Goal: Information Seeking & Learning: Find specific fact

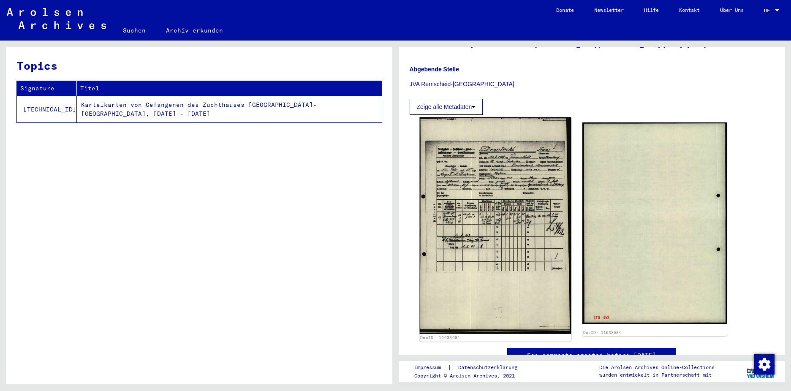
scroll to position [169, 0]
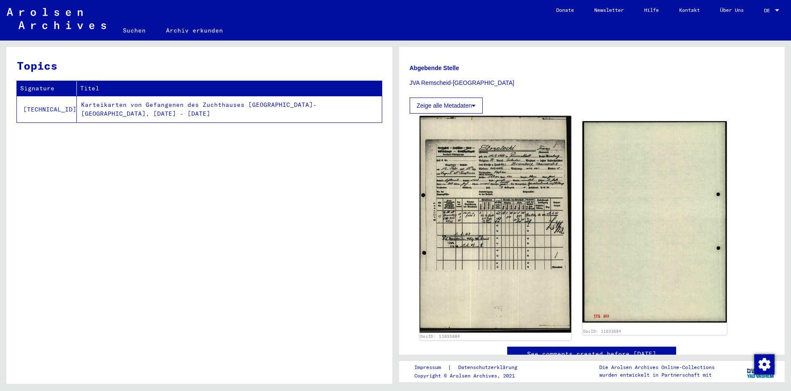
click at [486, 218] on img at bounding box center [495, 224] width 152 height 217
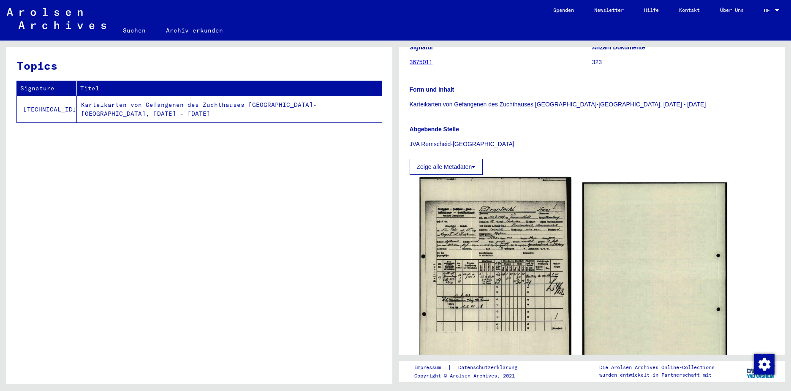
scroll to position [127, 0]
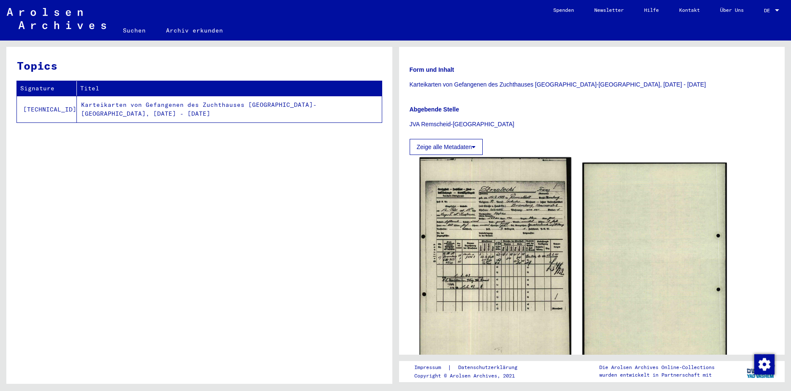
click at [512, 247] on img at bounding box center [495, 265] width 152 height 217
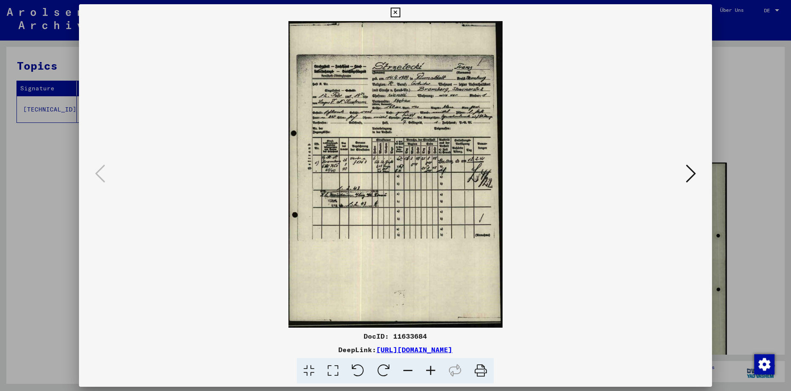
click at [428, 369] on icon at bounding box center [430, 371] width 23 height 26
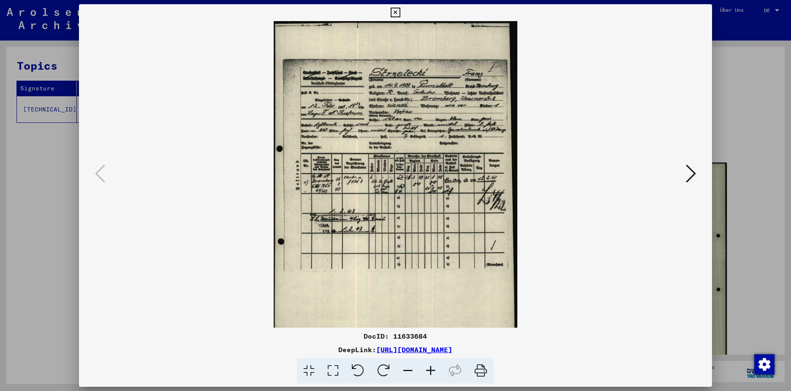
click at [428, 369] on icon at bounding box center [430, 371] width 23 height 26
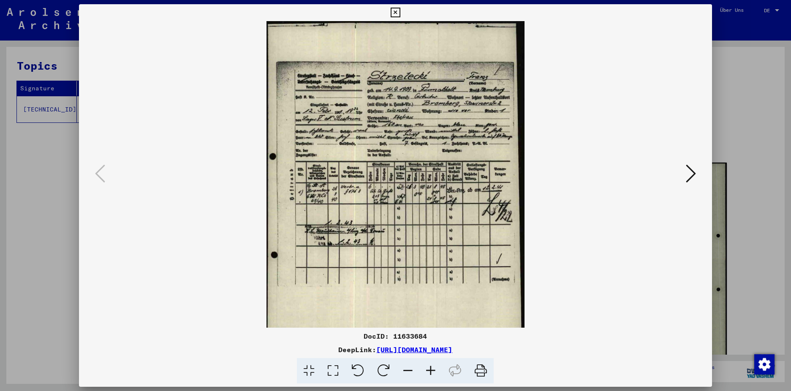
click at [428, 369] on icon at bounding box center [430, 371] width 23 height 26
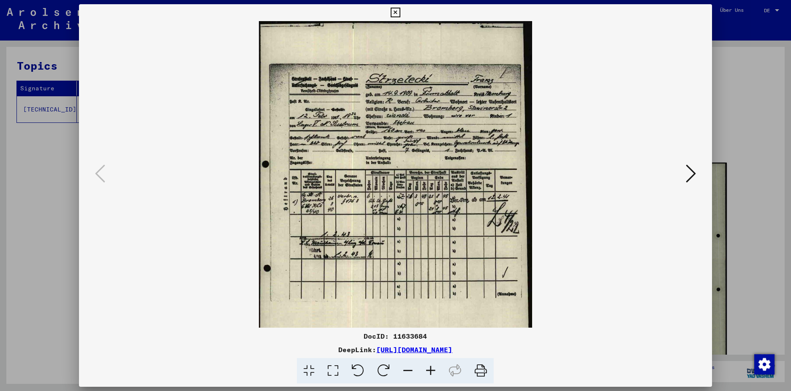
click at [428, 368] on icon at bounding box center [430, 371] width 23 height 26
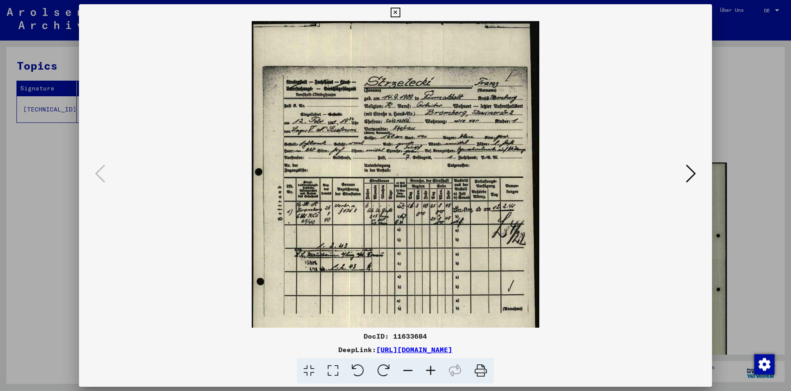
click at [429, 367] on icon at bounding box center [430, 371] width 23 height 26
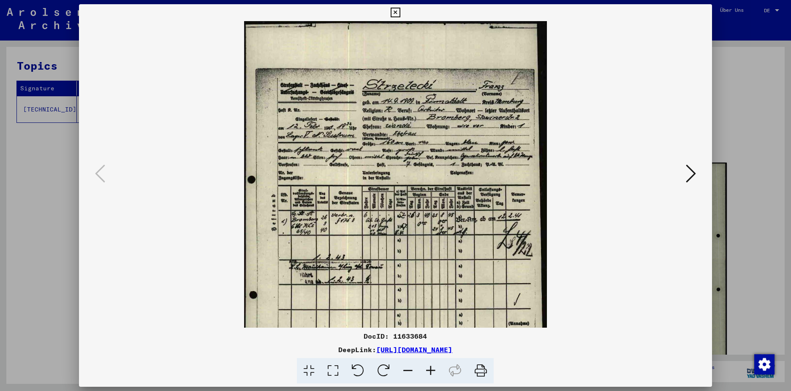
click at [429, 367] on icon at bounding box center [430, 371] width 23 height 26
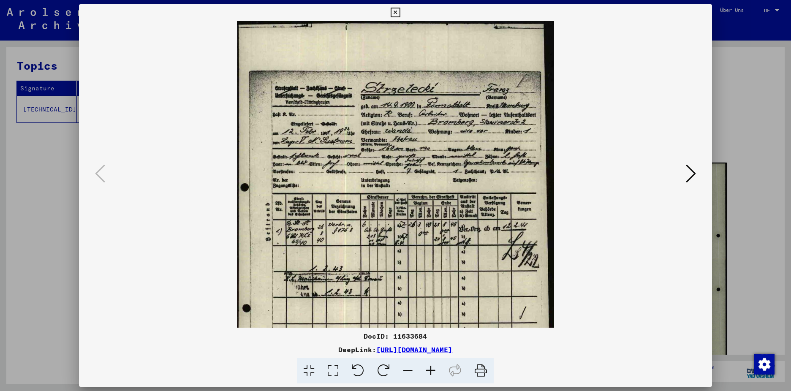
click at [429, 367] on icon at bounding box center [430, 371] width 23 height 26
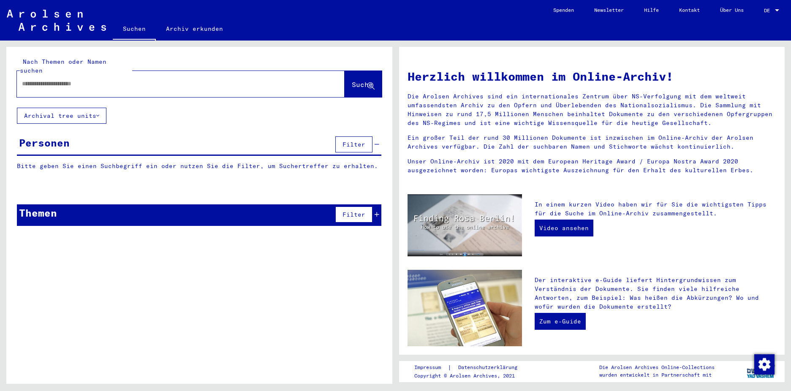
click at [219, 79] on input "text" at bounding box center [170, 83] width 297 height 9
paste input "**********"
type input "**********"
click at [369, 83] on icon at bounding box center [370, 86] width 7 height 7
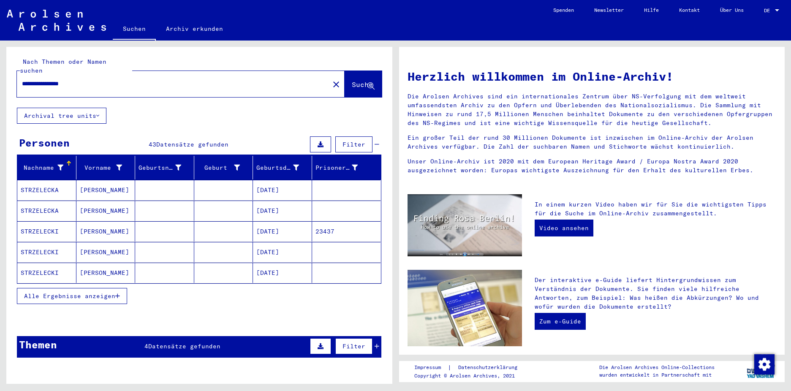
click at [54, 225] on mat-cell "STRZELECKI" at bounding box center [46, 231] width 59 height 20
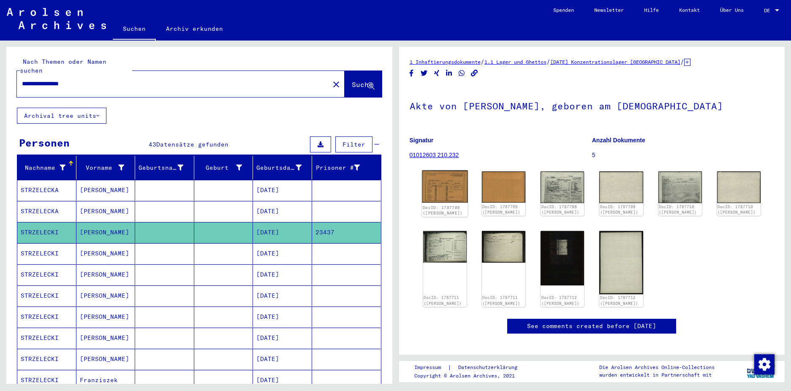
click at [453, 186] on img at bounding box center [445, 187] width 46 height 33
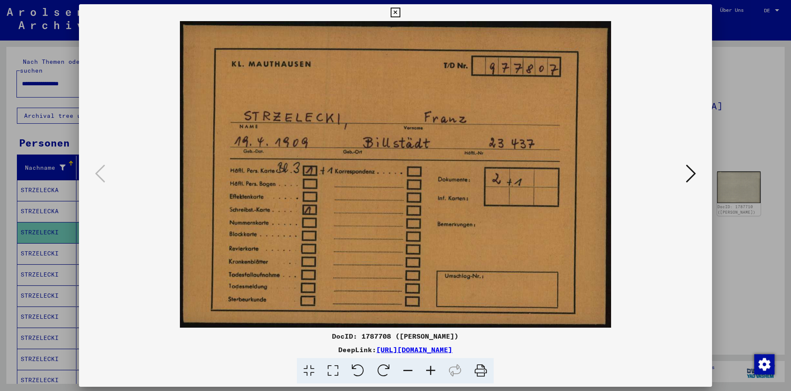
drag, startPoint x: 290, startPoint y: 348, endPoint x: 553, endPoint y: 345, distance: 263.5
click at [553, 345] on div "DeepLink: https://collections.arolsen-archives.org/de/document/1787708" at bounding box center [395, 349] width 632 height 10
copy link "https://collections.arolsen-archives.org/de/document/1787708"
click at [689, 172] on icon at bounding box center [691, 173] width 10 height 20
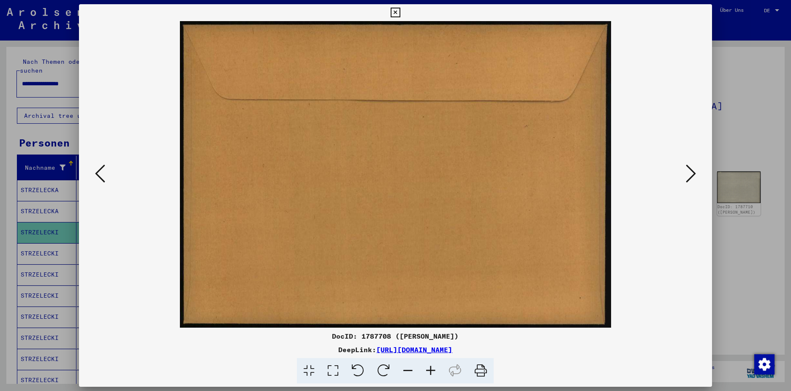
click at [690, 170] on icon at bounding box center [691, 173] width 10 height 20
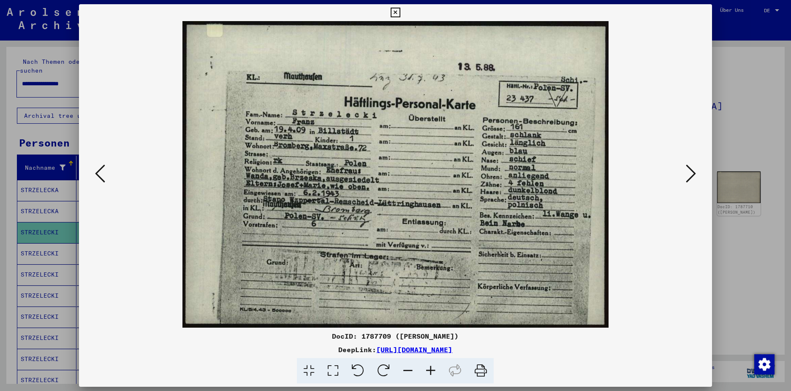
drag, startPoint x: 290, startPoint y: 348, endPoint x: 545, endPoint y: 350, distance: 254.6
click at [545, 350] on div "DeepLink: https://collections.arolsen-archives.org/de/document/1787709" at bounding box center [395, 349] width 632 height 10
copy link "https://collections.arolsen-archives.org/de/document/1787709"
click at [689, 175] on icon at bounding box center [691, 173] width 10 height 20
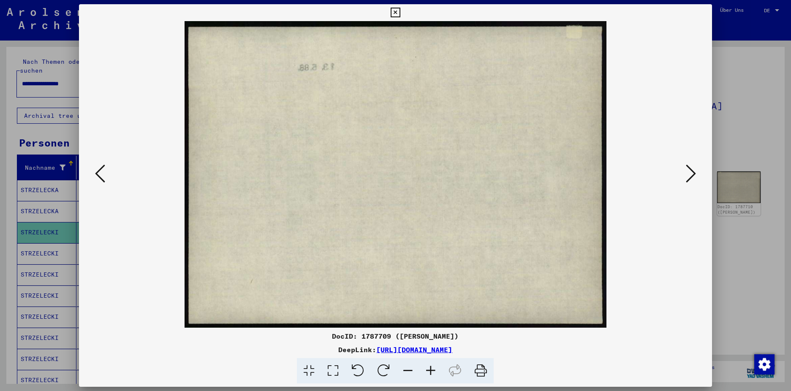
click at [689, 172] on icon at bounding box center [691, 173] width 10 height 20
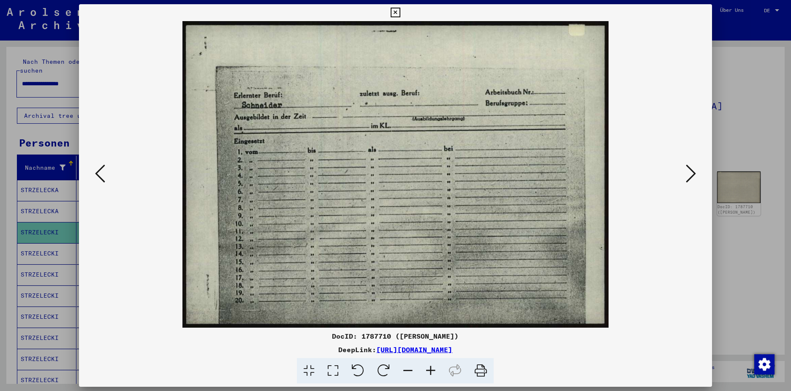
drag, startPoint x: 289, startPoint y: 347, endPoint x: 543, endPoint y: 350, distance: 254.2
click at [543, 350] on div "DeepLink: https://collections.arolsen-archives.org/de/document/1787710" at bounding box center [395, 349] width 632 height 10
copy link "https://collections.arolsen-archives.org/de/document/1787710"
click at [689, 171] on icon at bounding box center [691, 173] width 10 height 20
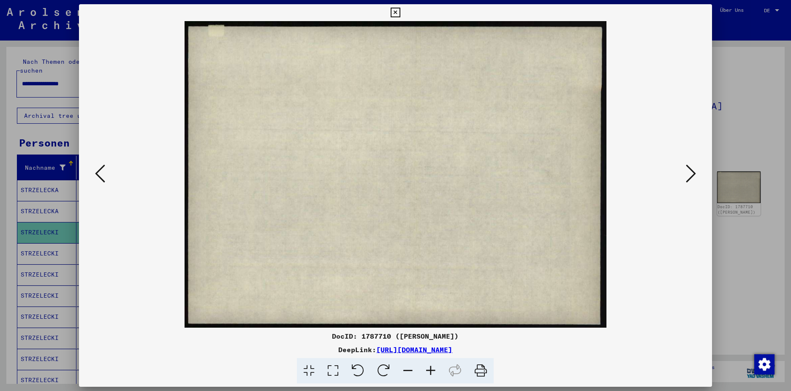
click at [689, 171] on icon at bounding box center [691, 173] width 10 height 20
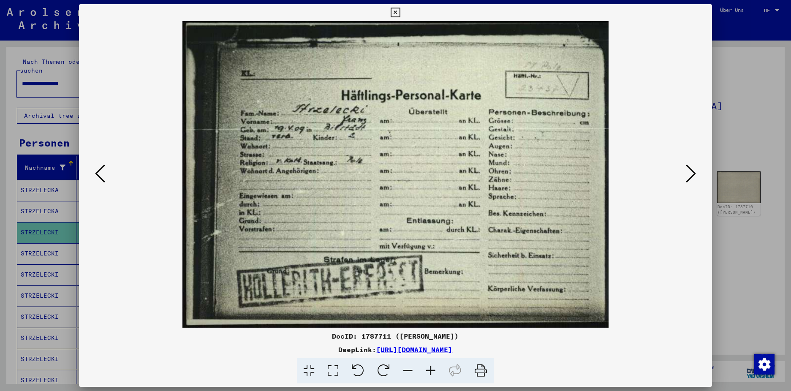
drag, startPoint x: 290, startPoint y: 347, endPoint x: 543, endPoint y: 345, distance: 253.3
click at [543, 345] on div "DeepLink: https://collections.arolsen-archives.org/de/document/1787711" at bounding box center [395, 349] width 632 height 10
copy link "https://collections.arolsen-archives.org/de/document/1787711"
click at [687, 171] on icon at bounding box center [691, 173] width 10 height 20
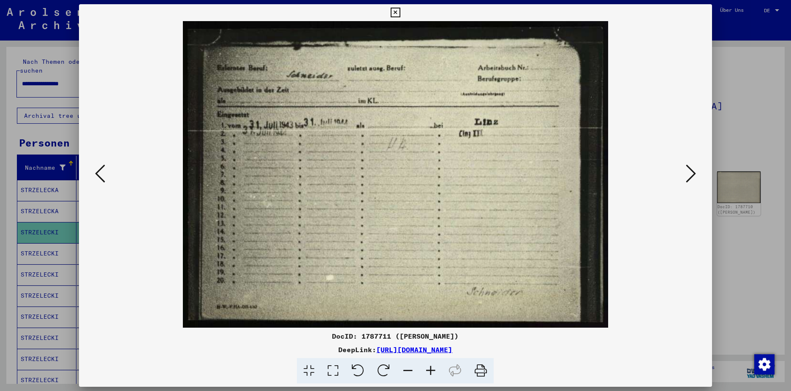
click at [684, 171] on button at bounding box center [690, 174] width 15 height 24
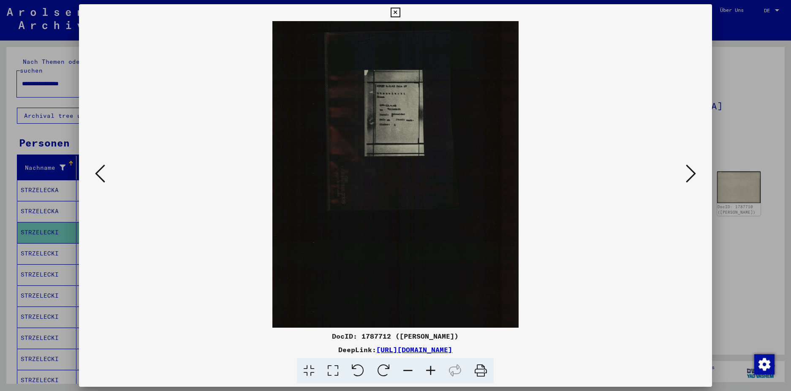
drag, startPoint x: 290, startPoint y: 348, endPoint x: 544, endPoint y: 343, distance: 254.6
click at [544, 343] on div "DocID: 1787712 (FRANZ STRZELECKI) DeepLink: https://collections.arolsen-archive…" at bounding box center [395, 357] width 632 height 53
copy link "https://collections.arolsen-archives.org/de/document/1787712"
click at [688, 173] on icon at bounding box center [691, 173] width 10 height 20
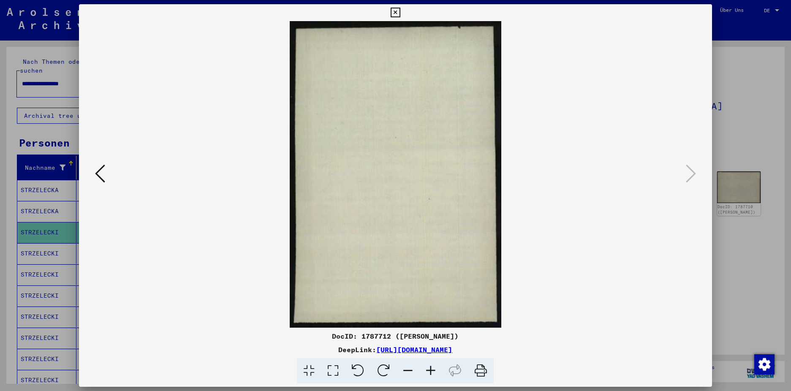
click at [688, 173] on icon at bounding box center [691, 173] width 10 height 20
click at [400, 13] on icon at bounding box center [396, 13] width 10 height 10
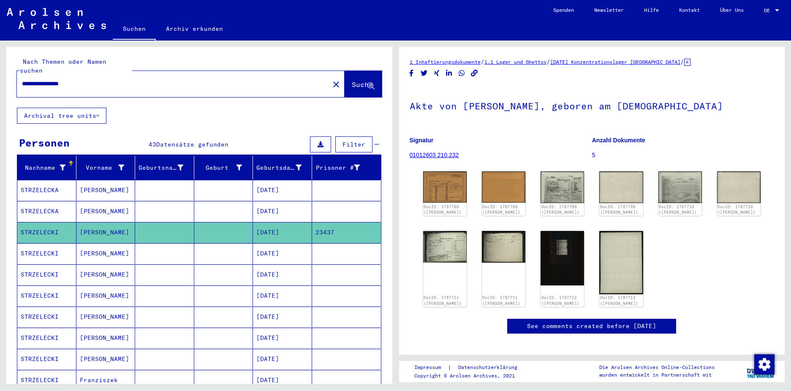
click at [45, 243] on mat-cell "STRZELECKI" at bounding box center [46, 253] width 59 height 21
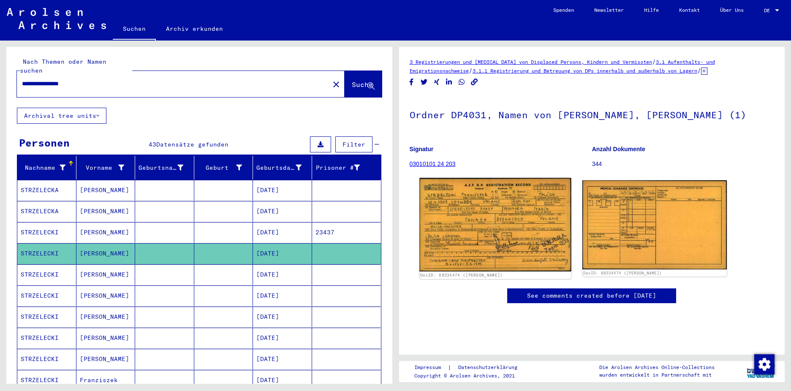
scroll to position [42, 0]
click at [475, 210] on img at bounding box center [495, 225] width 152 height 94
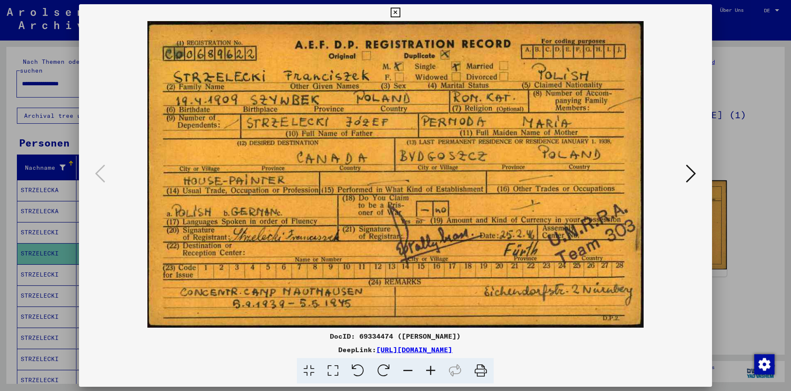
drag, startPoint x: 288, startPoint y: 348, endPoint x: 542, endPoint y: 344, distance: 254.6
click at [542, 344] on div "DocID: 69334474 (Franciszek STRZELECKI) DeepLink: https://collections.arolsen-a…" at bounding box center [395, 357] width 632 height 53
copy link "https://collections.arolsen-archives.org/de/document/69334474"
click at [692, 172] on icon at bounding box center [691, 173] width 10 height 20
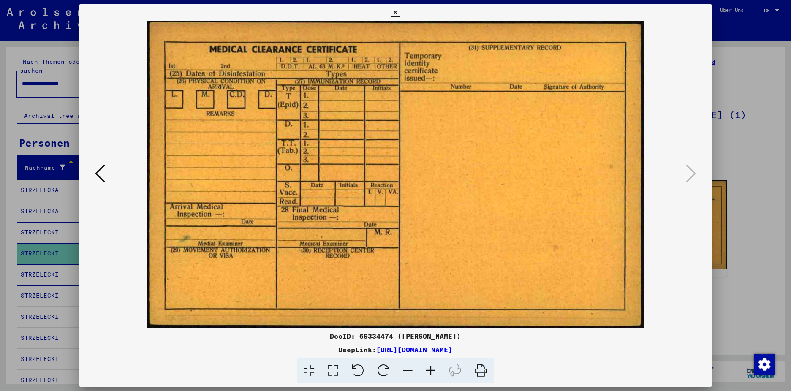
click at [692, 172] on icon at bounding box center [691, 173] width 10 height 20
click at [400, 11] on icon at bounding box center [396, 13] width 10 height 10
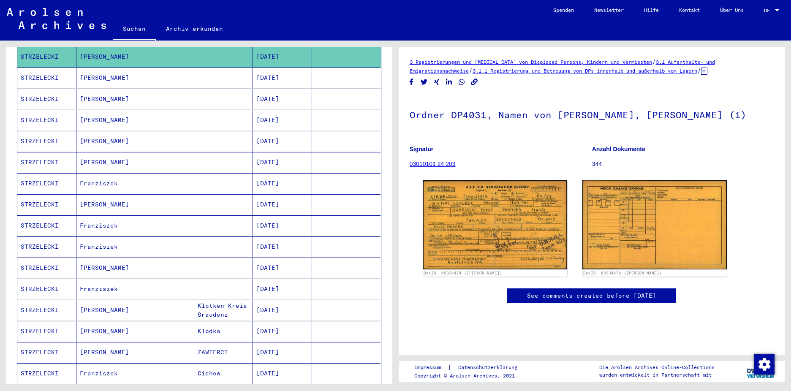
scroll to position [211, 0]
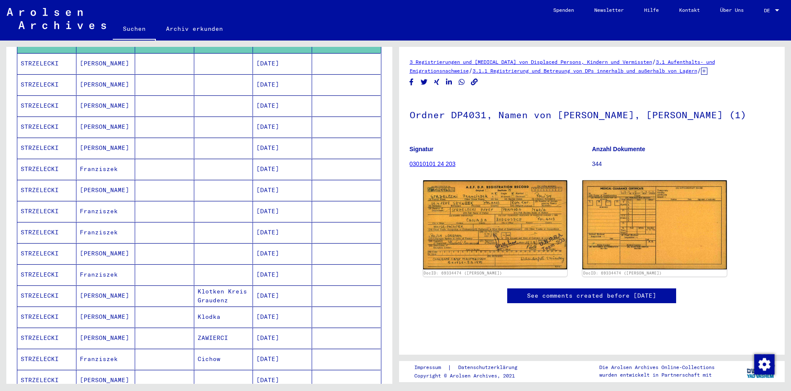
click at [53, 268] on mat-cell "STRZELECKI" at bounding box center [46, 274] width 59 height 21
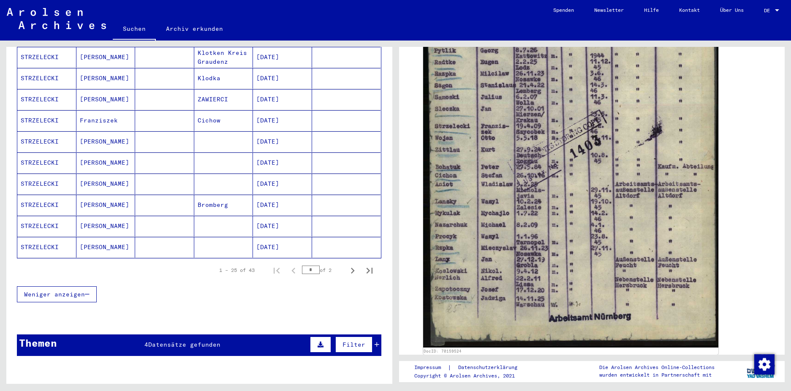
scroll to position [464, 0]
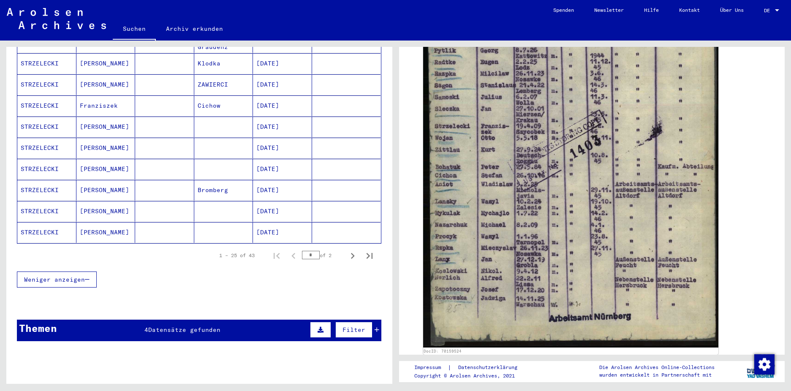
click at [32, 222] on mat-cell "STRZELECKI" at bounding box center [46, 232] width 59 height 21
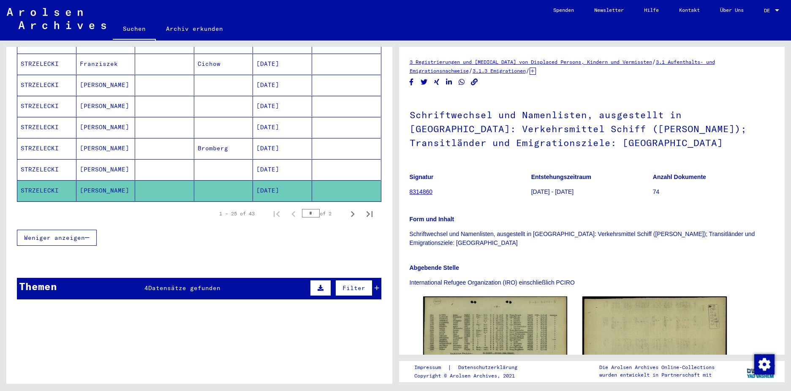
scroll to position [507, 0]
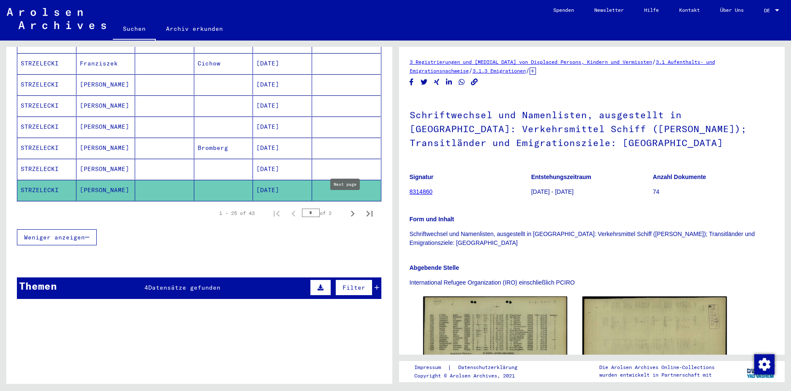
drag, startPoint x: 346, startPoint y: 203, endPoint x: 346, endPoint y: 209, distance: 5.5
click at [347, 208] on icon "Next page" at bounding box center [353, 214] width 12 height 12
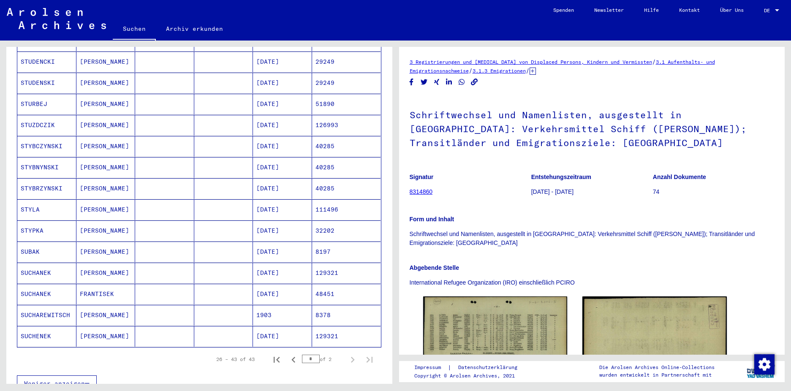
scroll to position [86, 0]
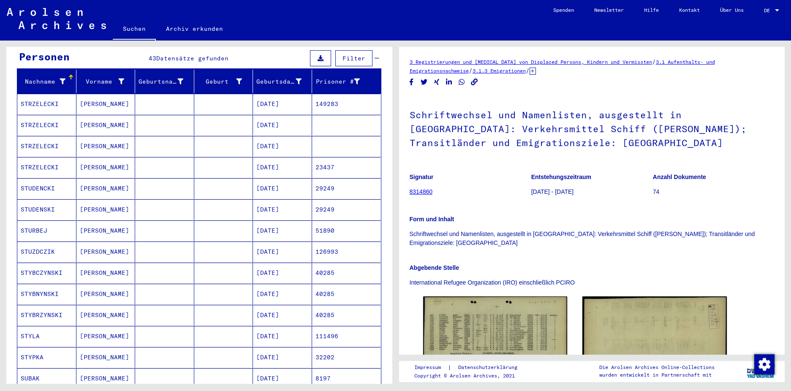
click at [43, 116] on mat-cell "STRZELECKI" at bounding box center [46, 125] width 59 height 21
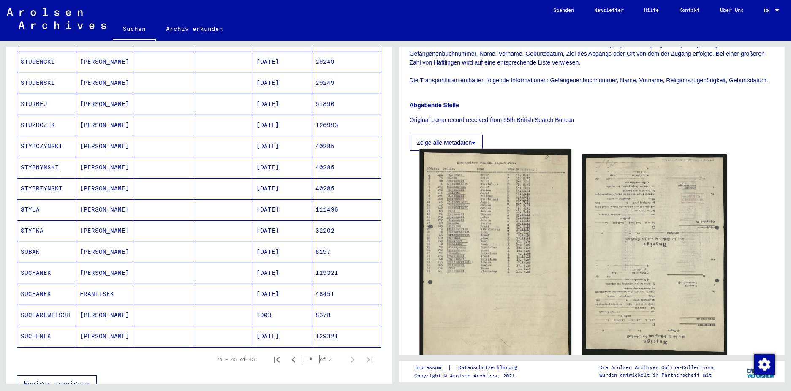
scroll to position [253, 0]
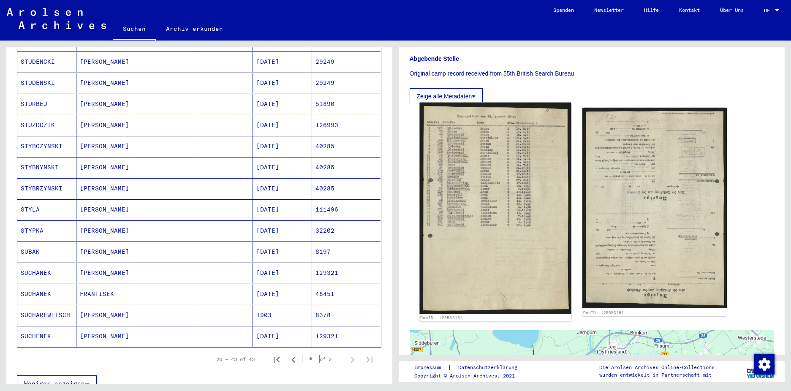
click at [473, 200] on img at bounding box center [495, 209] width 152 height 212
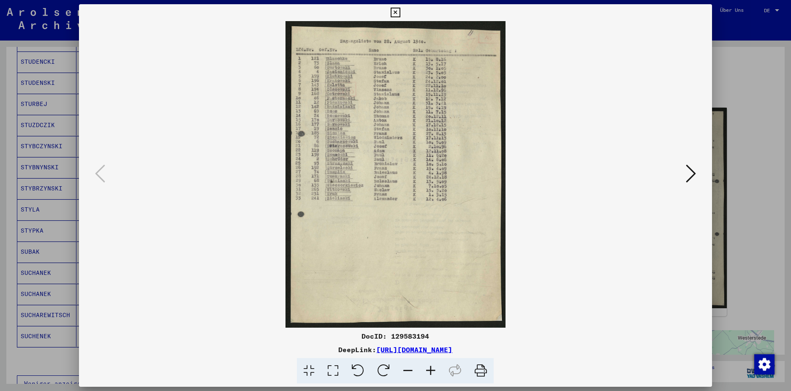
drag, startPoint x: 285, startPoint y: 347, endPoint x: 546, endPoint y: 346, distance: 260.9
click at [546, 346] on div "DeepLink: https://collections.arolsen-archives.org/de/document/129583194" at bounding box center [395, 349] width 632 height 10
copy link "https://collections.arolsen-archives.org/de/document/129583194"
click at [400, 11] on icon at bounding box center [396, 13] width 10 height 10
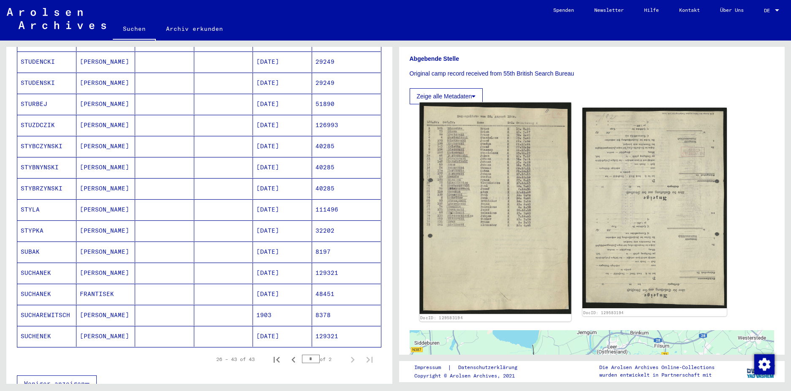
click at [511, 219] on img at bounding box center [495, 209] width 152 height 212
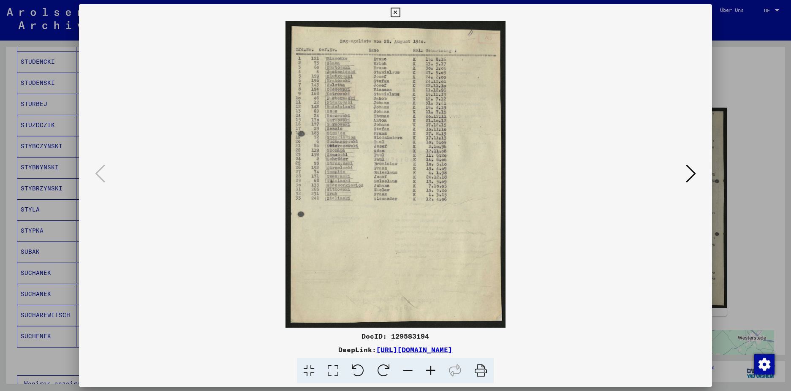
click at [683, 176] on button at bounding box center [690, 174] width 15 height 24
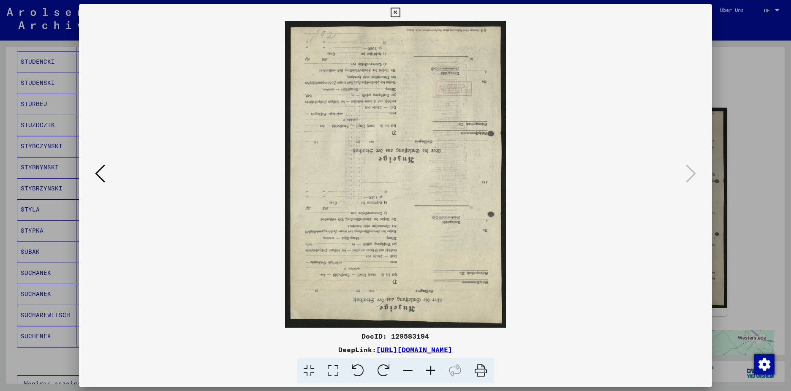
click at [99, 173] on icon at bounding box center [100, 173] width 10 height 20
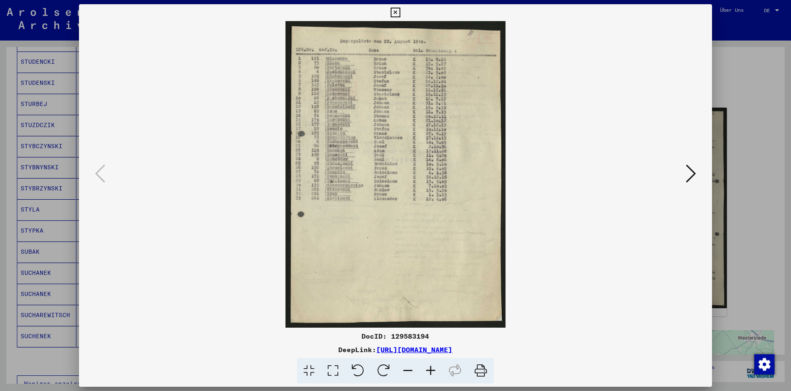
click at [688, 175] on icon at bounding box center [691, 173] width 10 height 20
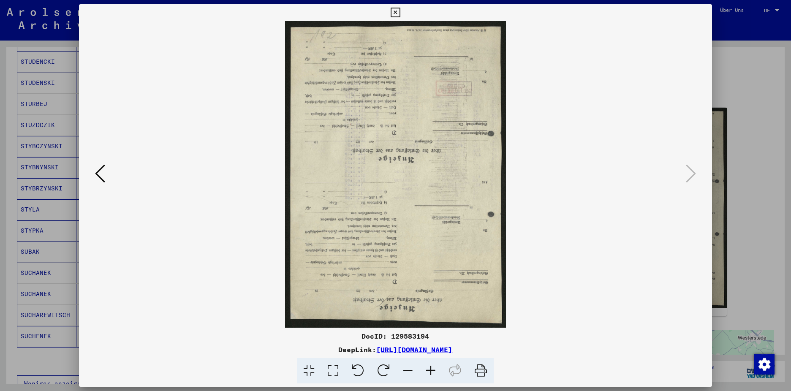
drag, startPoint x: 689, startPoint y: 175, endPoint x: 692, endPoint y: 153, distance: 22.6
click at [689, 173] on icon at bounding box center [691, 173] width 10 height 20
click at [400, 12] on icon at bounding box center [396, 13] width 10 height 10
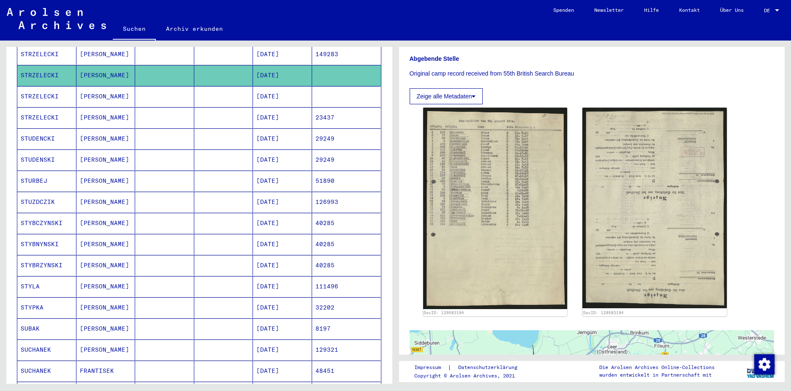
scroll to position [128, 0]
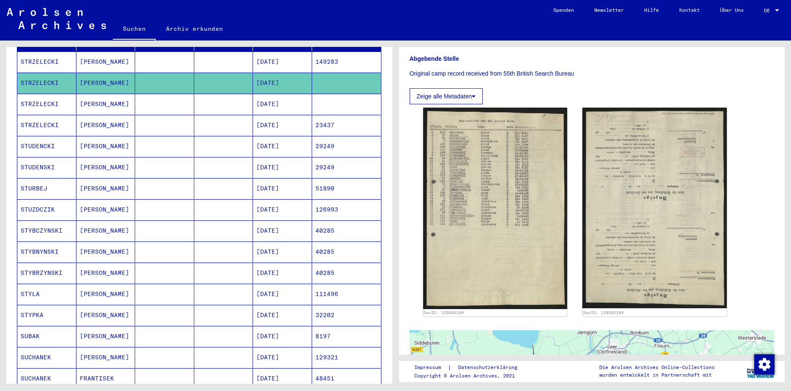
click at [44, 94] on mat-cell "STRZELECKI" at bounding box center [46, 104] width 59 height 21
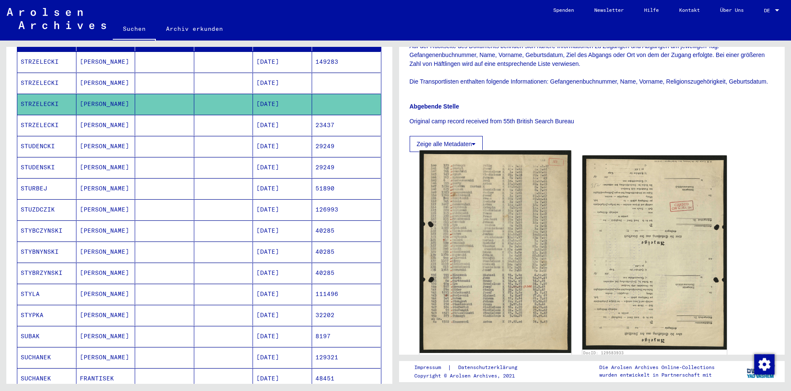
scroll to position [211, 0]
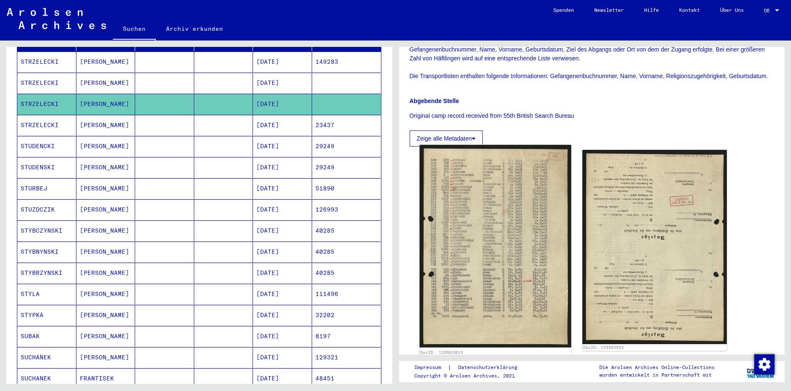
click at [507, 250] on img at bounding box center [495, 246] width 152 height 202
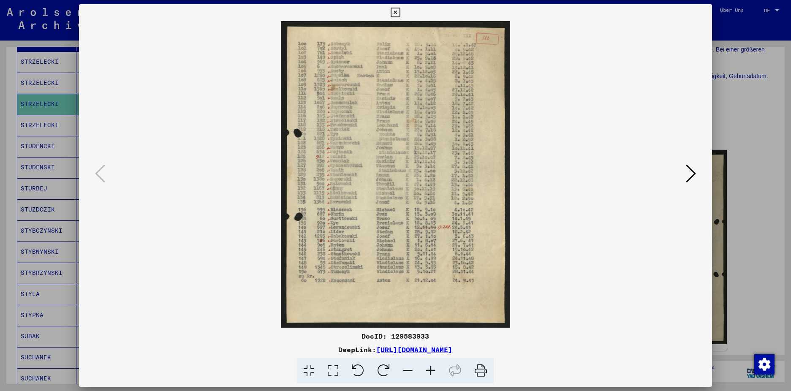
drag, startPoint x: 286, startPoint y: 350, endPoint x: 545, endPoint y: 347, distance: 259.7
click at [545, 347] on div "DeepLink: https://collections.arolsen-archives.org/de/document/129583933" at bounding box center [395, 349] width 632 height 10
copy link "https://collections.arolsen-archives.org/de/document/129583933"
click at [686, 171] on icon at bounding box center [691, 173] width 10 height 20
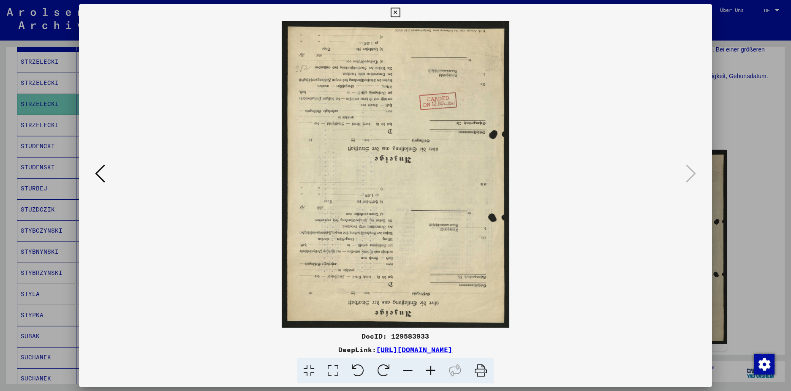
click at [400, 11] on icon at bounding box center [396, 13] width 10 height 10
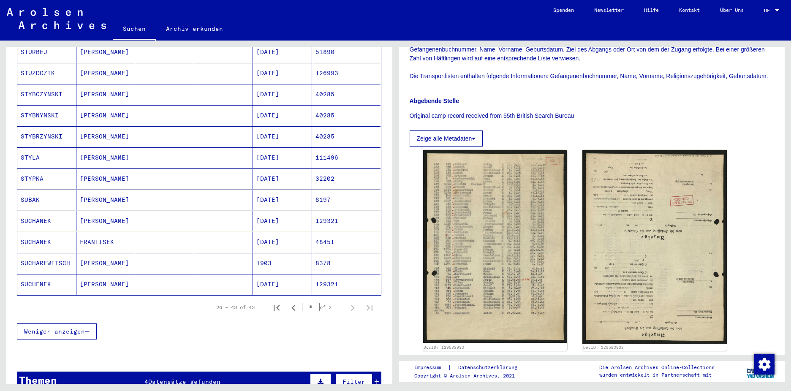
scroll to position [422, 0]
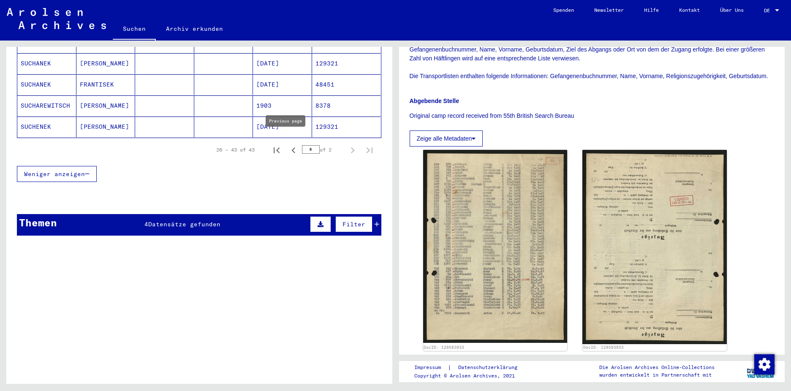
click at [291, 147] on icon "Previous page" at bounding box center [293, 150] width 4 height 6
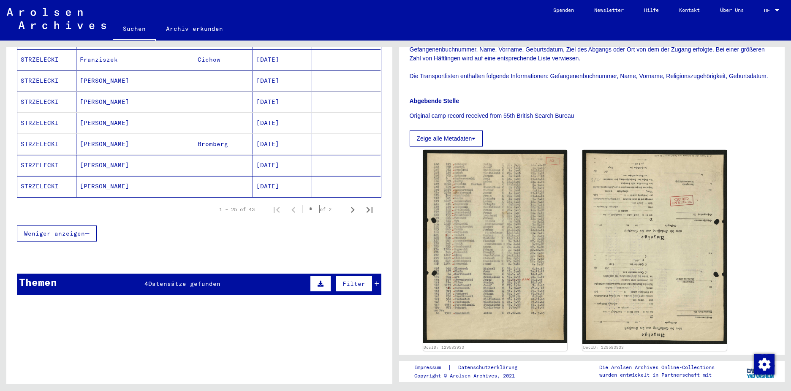
scroll to position [526, 0]
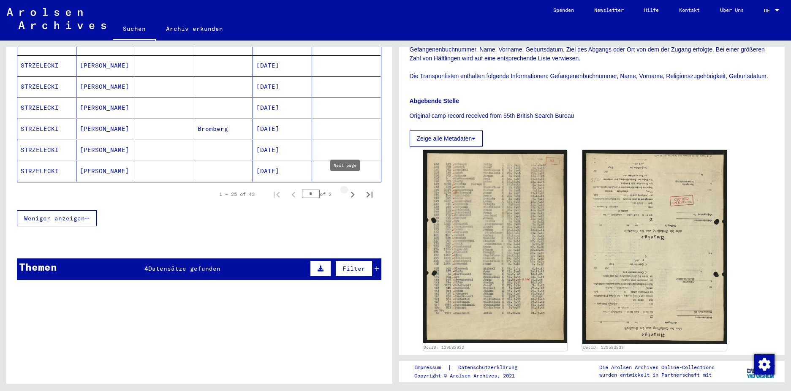
click at [347, 189] on icon "Next page" at bounding box center [353, 195] width 12 height 12
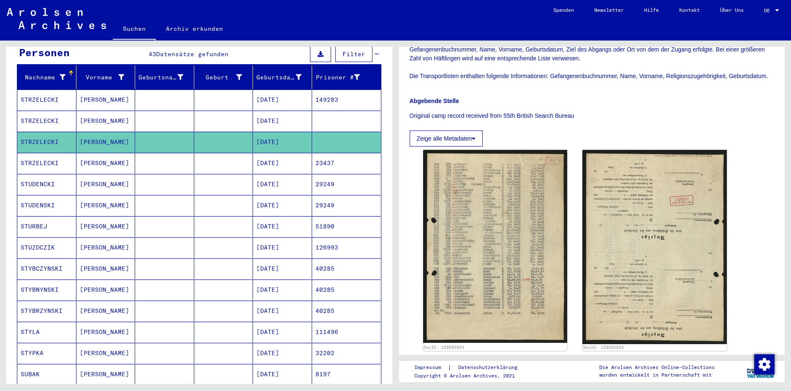
scroll to position [106, 0]
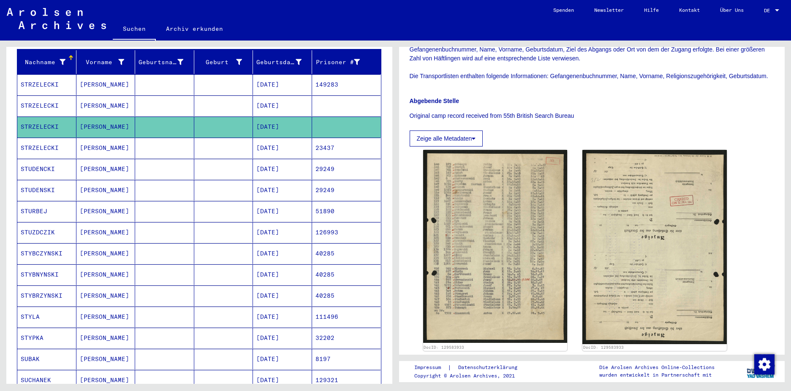
click at [64, 117] on mat-cell "STRZELECKI" at bounding box center [46, 127] width 59 height 21
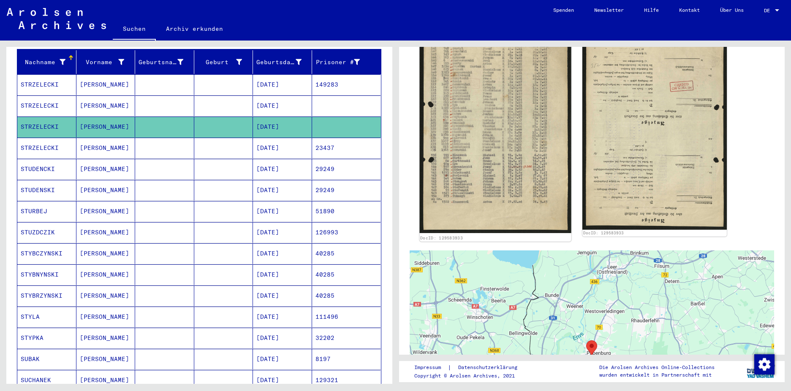
scroll to position [338, 0]
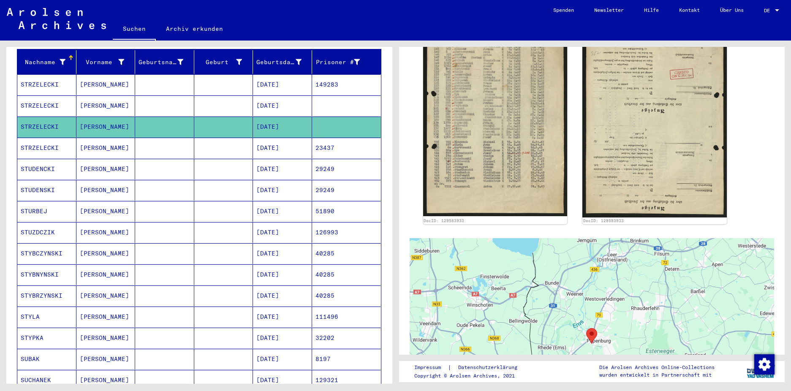
click at [90, 139] on mat-cell "Franz" at bounding box center [105, 148] width 59 height 21
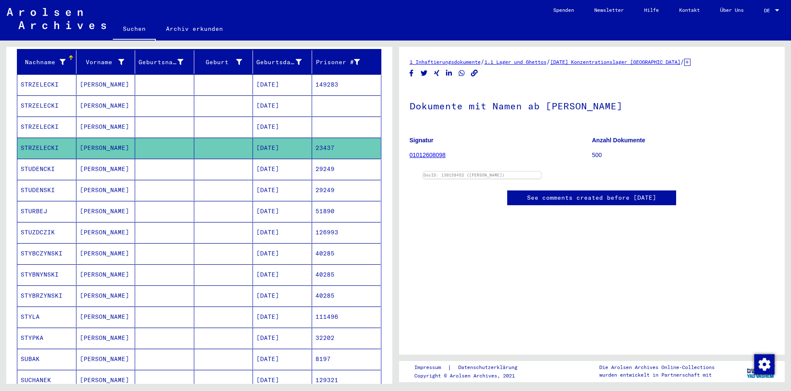
click at [46, 117] on mat-cell "STRZELECKI" at bounding box center [46, 127] width 59 height 21
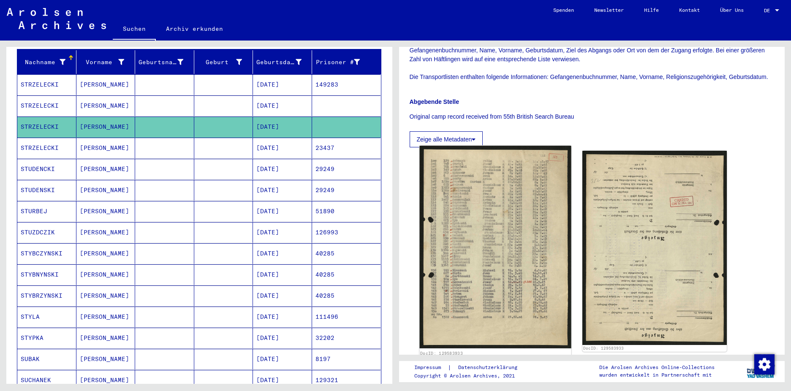
scroll to position [211, 0]
click at [494, 247] on img at bounding box center [495, 246] width 152 height 202
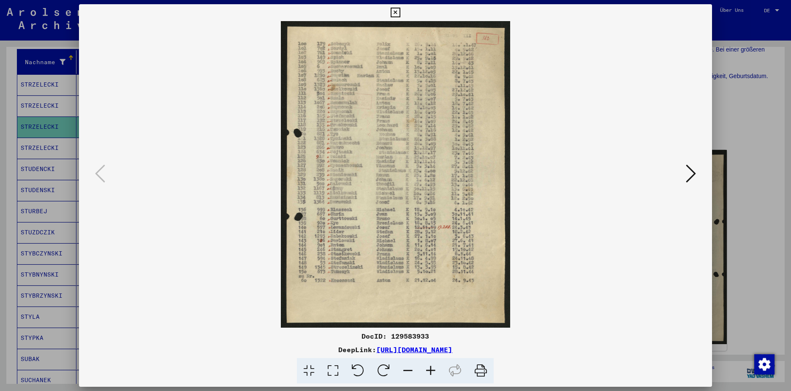
click at [400, 12] on icon at bounding box center [396, 13] width 10 height 10
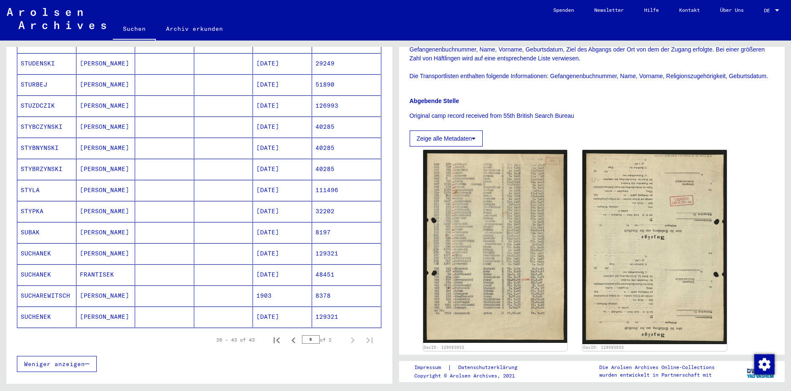
scroll to position [274, 0]
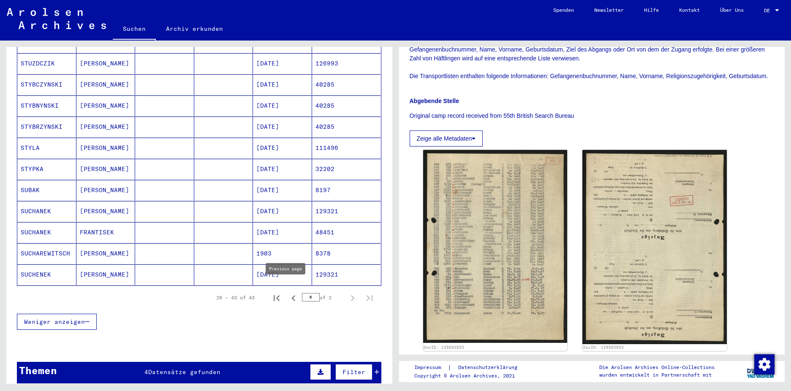
click at [291, 295] on icon "Previous page" at bounding box center [293, 298] width 4 height 6
type input "*"
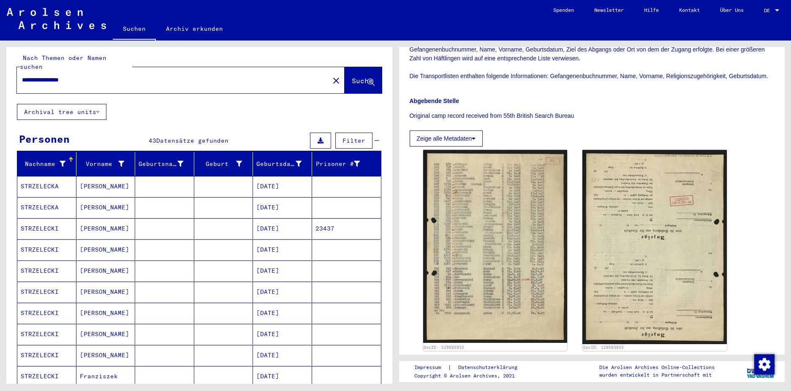
scroll to position [0, 0]
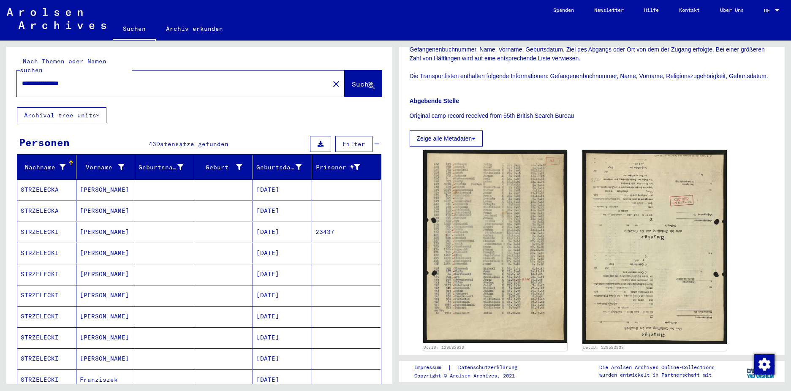
click at [331, 79] on mat-icon "close" at bounding box center [336, 84] width 10 height 10
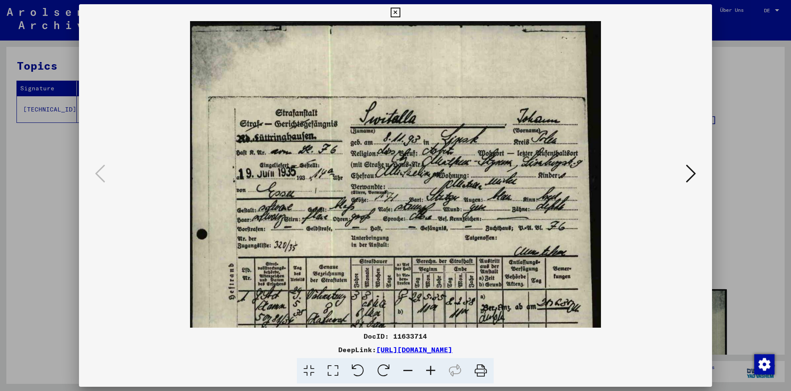
scroll to position [70, 0]
